Goal: Information Seeking & Learning: Compare options

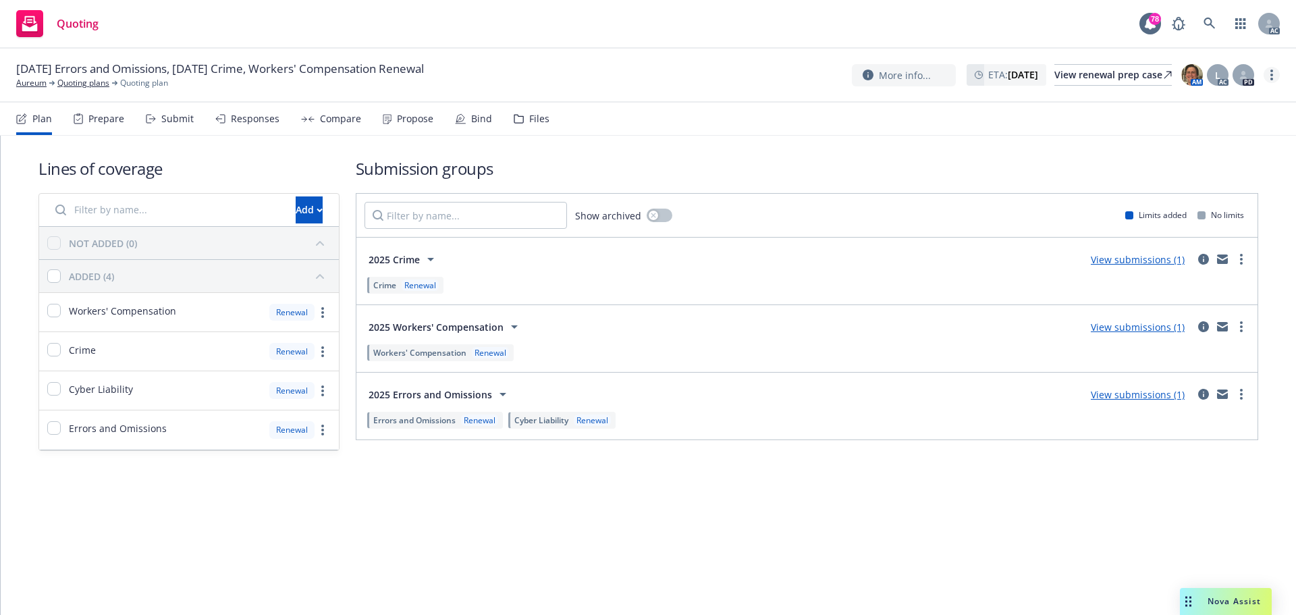
click at [1276, 78] on link "more" at bounding box center [1272, 75] width 16 height 16
click at [1189, 103] on link "Copy logging email" at bounding box center [1204, 102] width 151 height 27
click at [1270, 74] on icon "more" at bounding box center [1271, 75] width 3 height 11
click at [1183, 106] on link "Copy logging email" at bounding box center [1204, 102] width 151 height 27
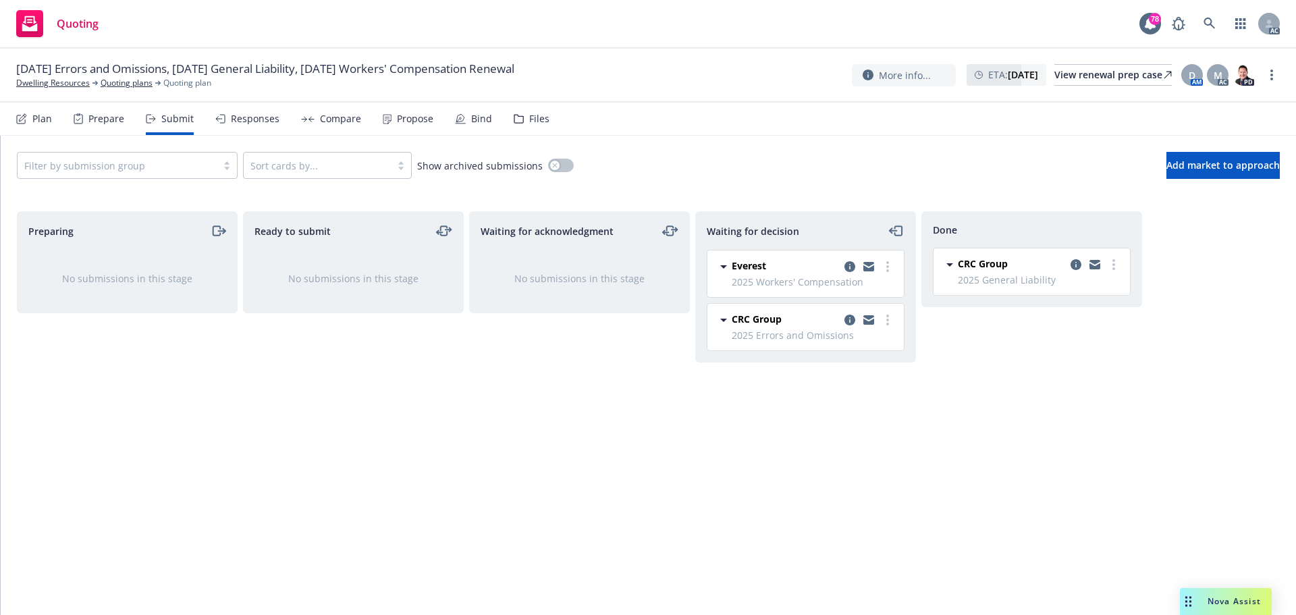
click at [345, 113] on div "Compare" at bounding box center [340, 118] width 41 height 11
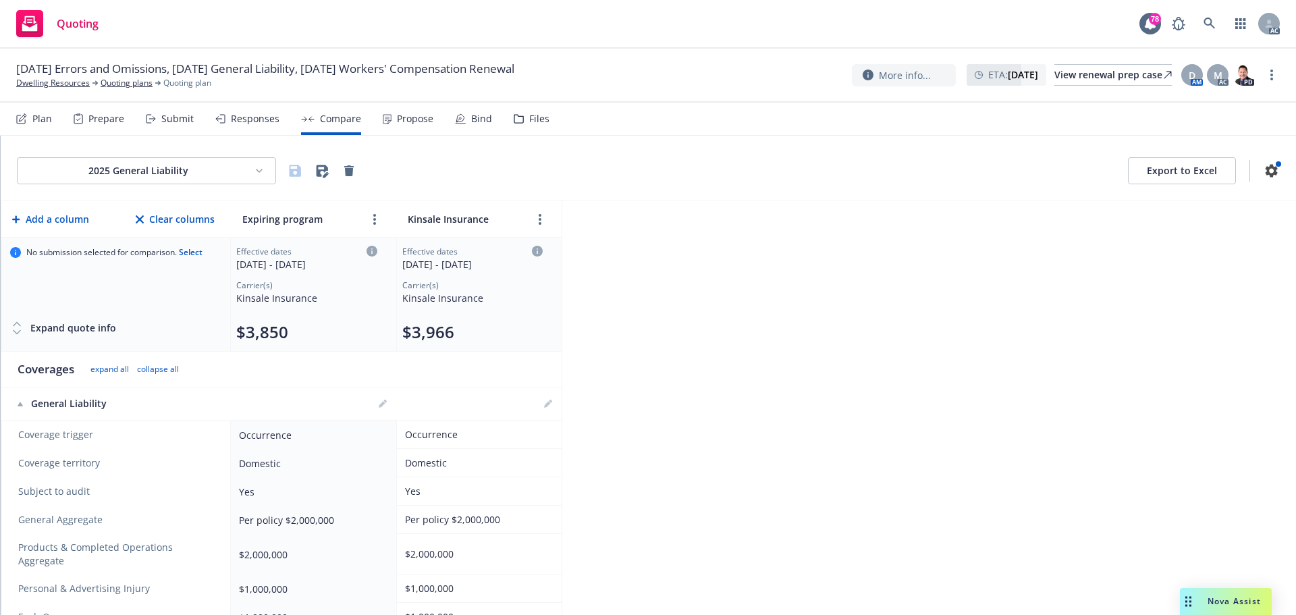
click at [406, 121] on div "Propose" at bounding box center [415, 118] width 36 height 11
